Goal: Transaction & Acquisition: Purchase product/service

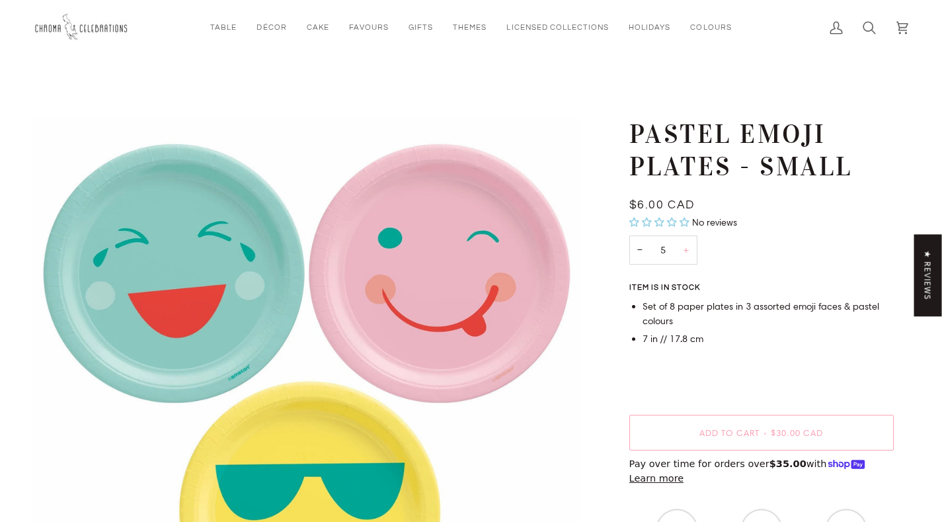
scroll to position [5, 0]
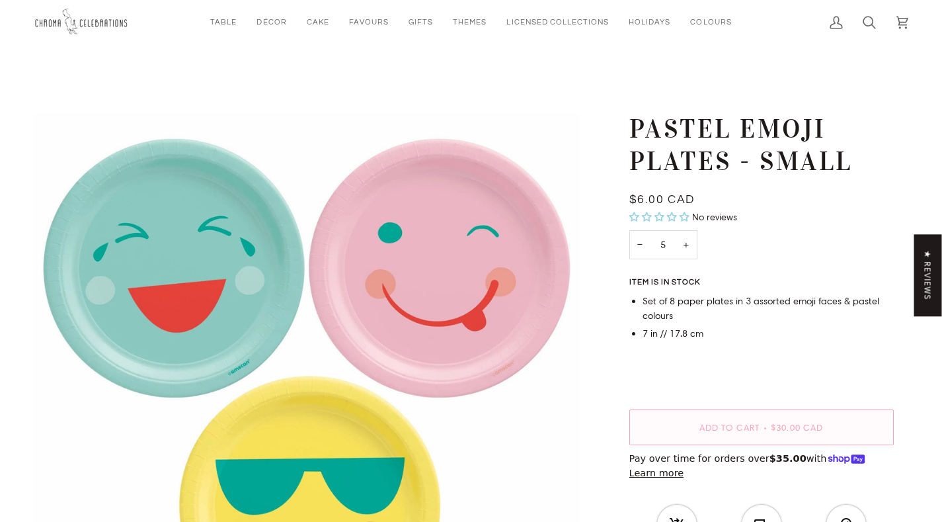
click at [771, 421] on button "Add to Cart • $30.00 CAD" at bounding box center [762, 427] width 265 height 36
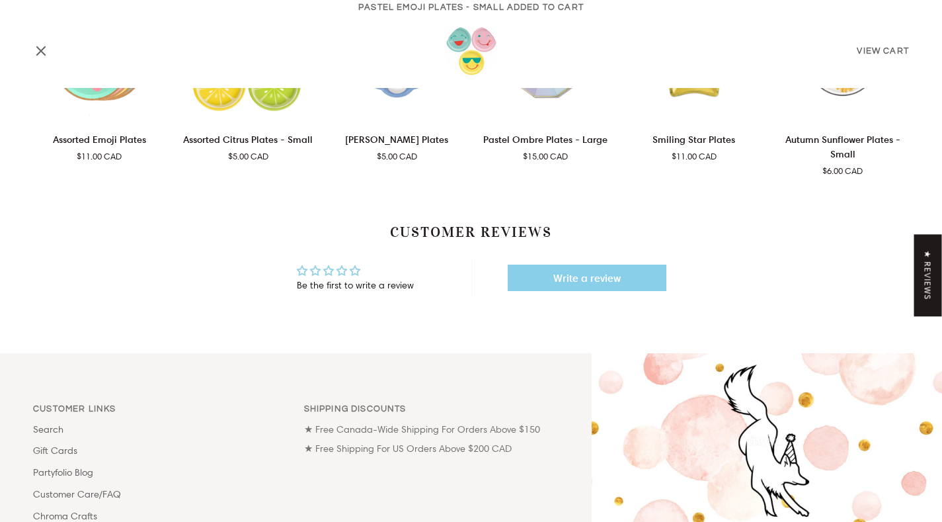
scroll to position [1045, 0]
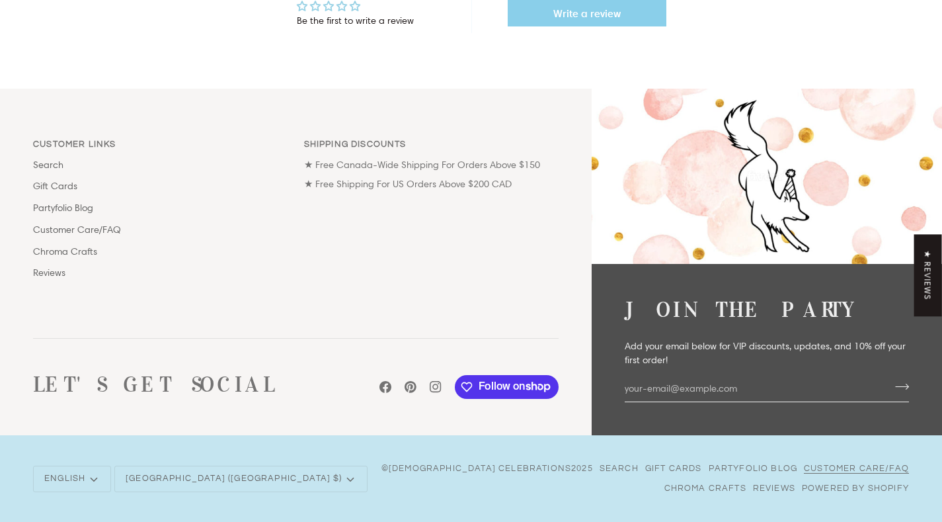
click at [804, 464] on link "Customer Care/FAQ" at bounding box center [856, 468] width 105 height 9
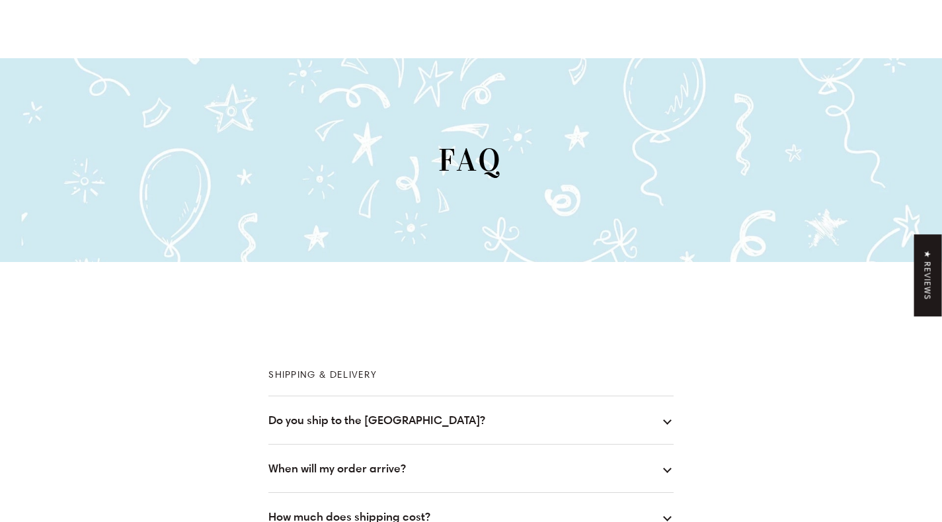
scroll to position [63, 0]
click at [473, 472] on button "When will my order arrive?" at bounding box center [470, 468] width 405 height 48
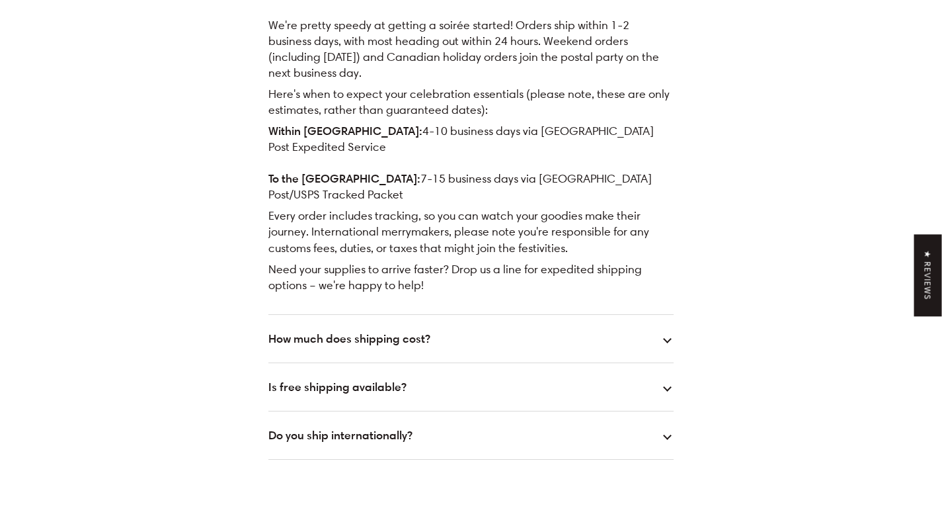
scroll to position [539, 0]
click at [514, 313] on button "How much does shipping cost?" at bounding box center [470, 337] width 405 height 48
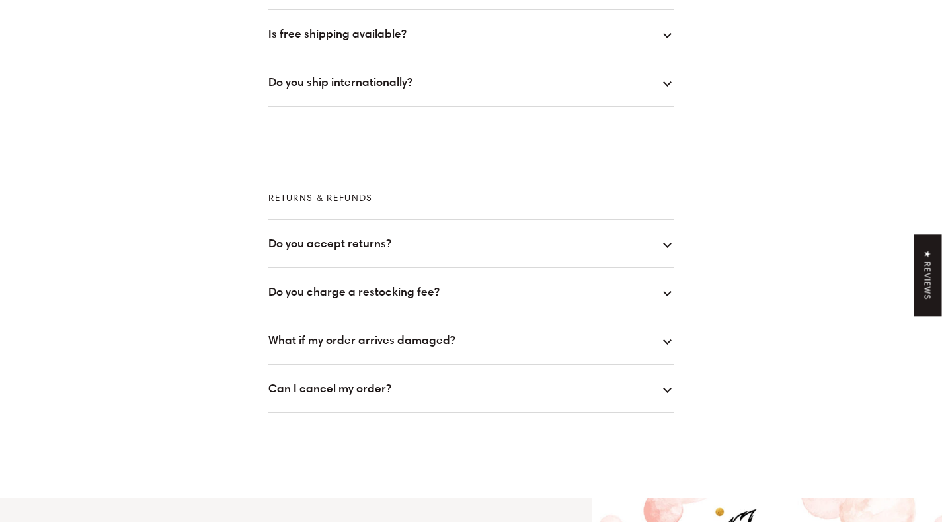
scroll to position [764, 0]
click at [520, 337] on button "What if my order arrives damaged?" at bounding box center [470, 339] width 405 height 48
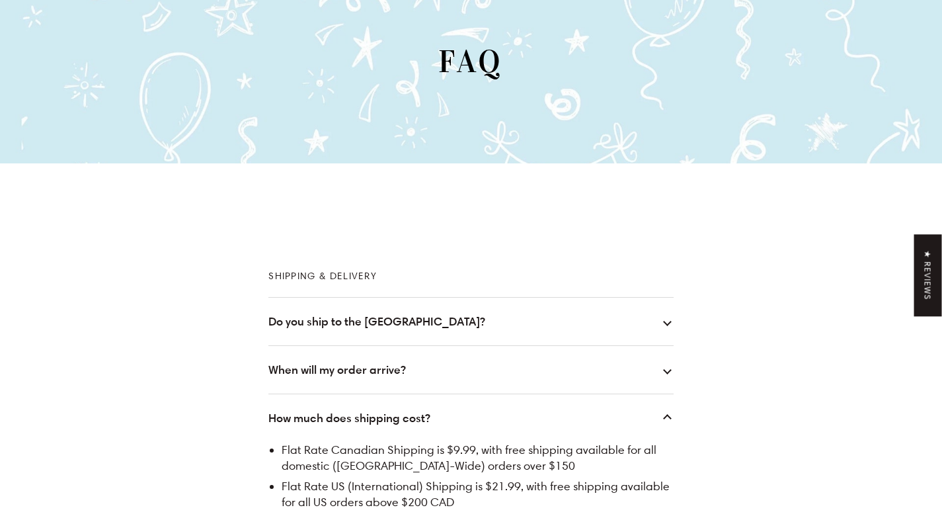
scroll to position [0, 0]
